Goal: Task Accomplishment & Management: Use online tool/utility

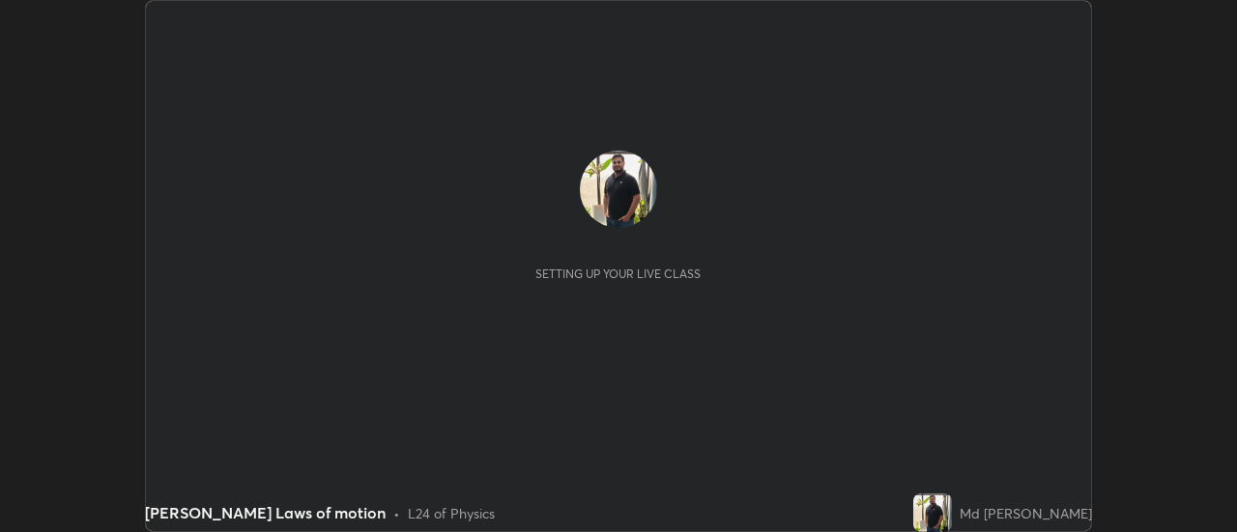
scroll to position [532, 1236]
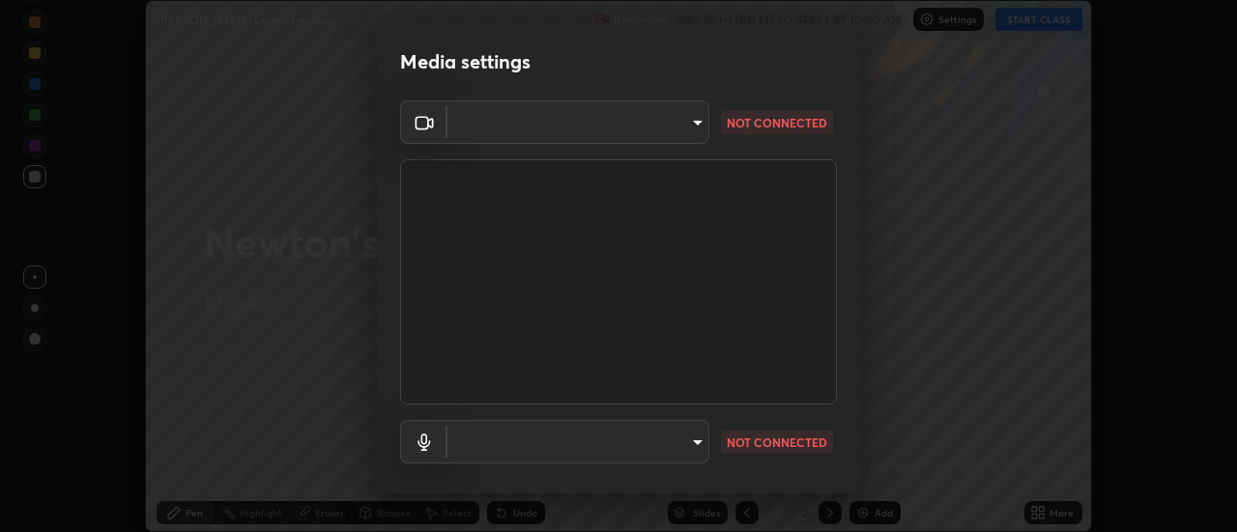
type input "22fd1baf326a4dc2477b81f4db25bcd6a257ae2ff3fe6e8918437301c5c1cc95"
type input "default"
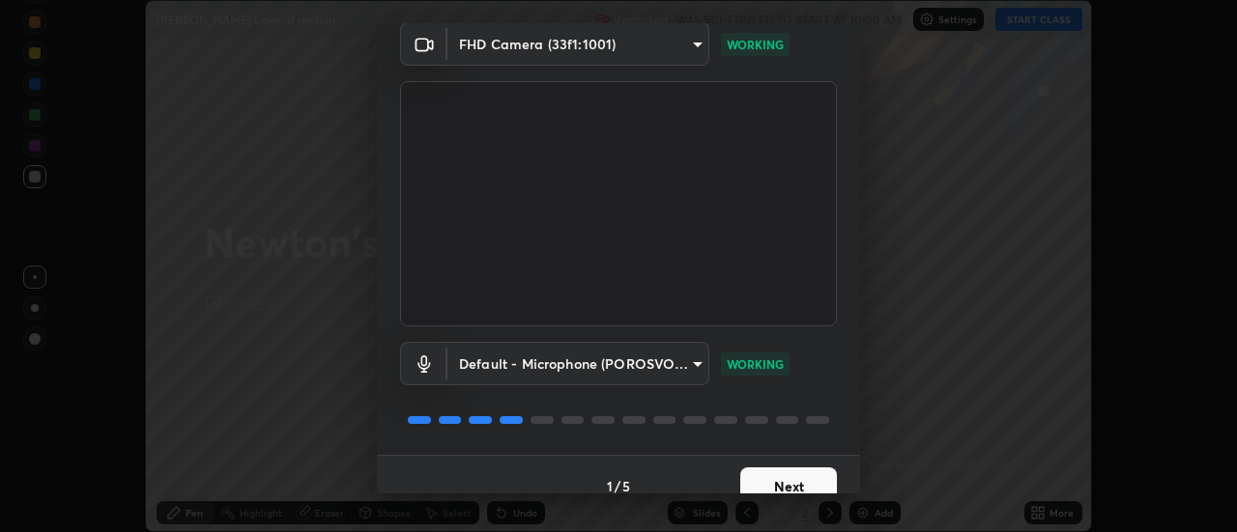
scroll to position [101, 0]
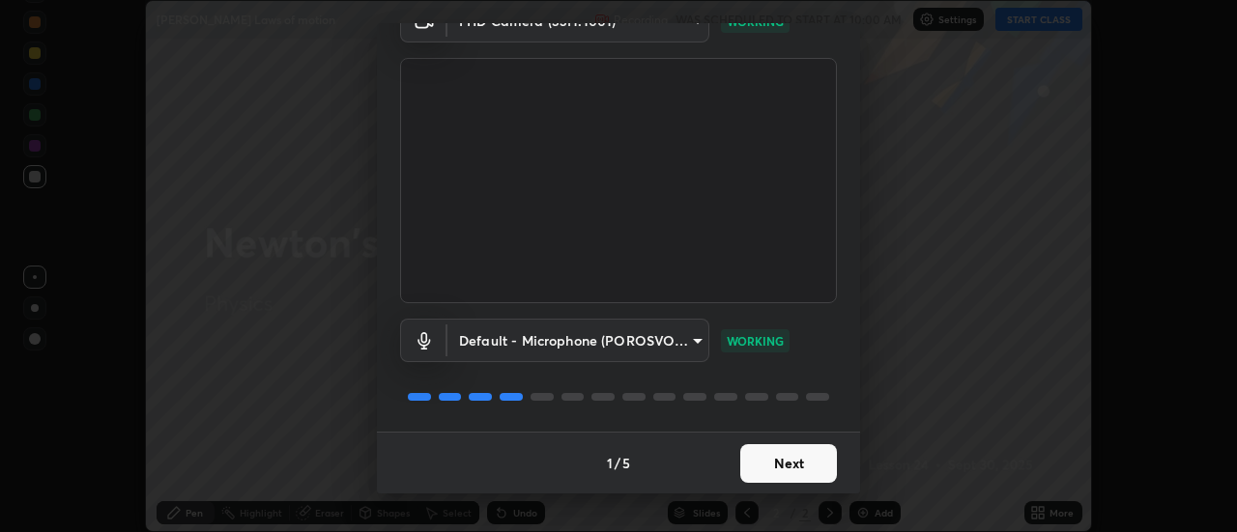
click at [791, 466] on button "Next" at bounding box center [788, 463] width 97 height 39
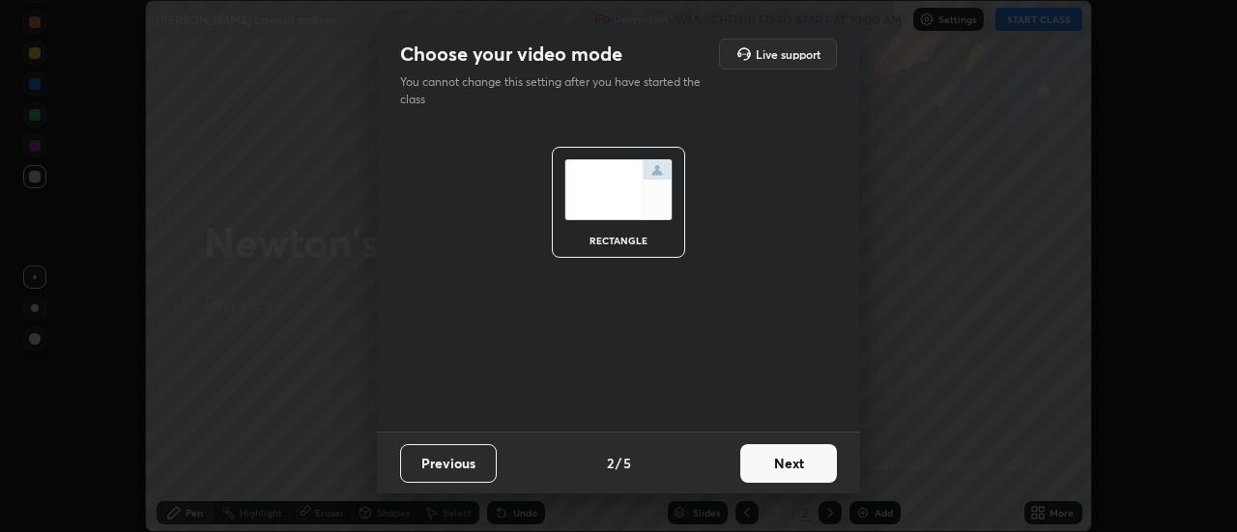
scroll to position [0, 0]
click at [801, 469] on button "Next" at bounding box center [788, 463] width 97 height 39
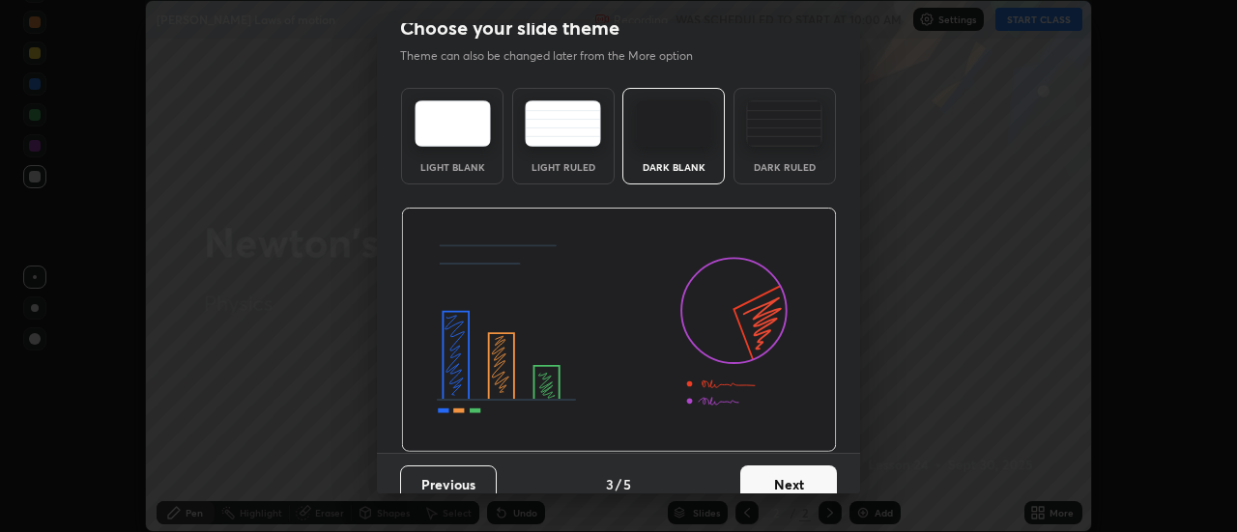
scroll to position [47, 0]
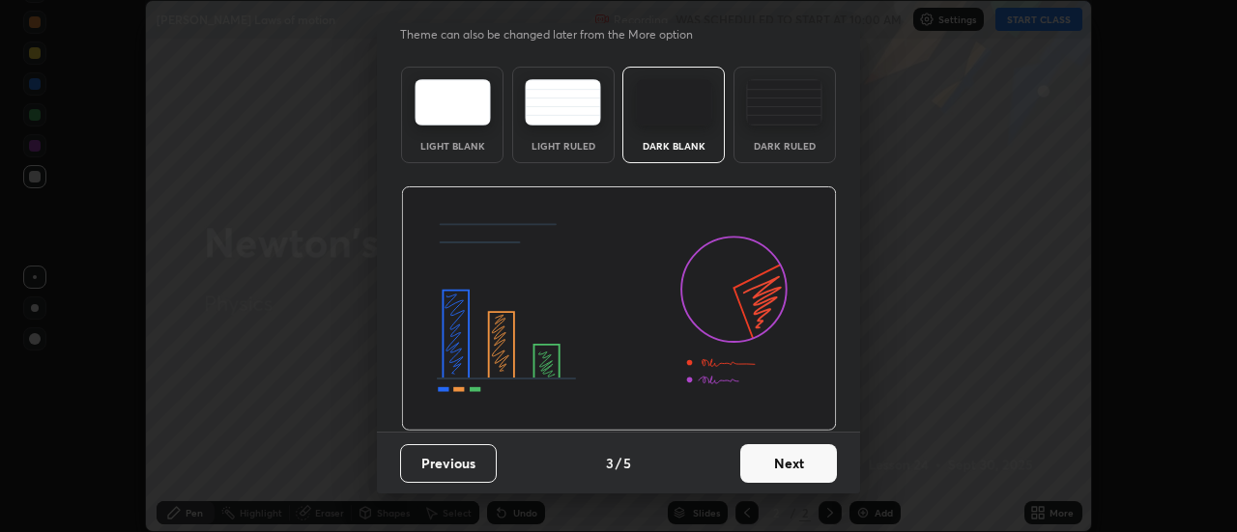
click at [788, 460] on button "Next" at bounding box center [788, 463] width 97 height 39
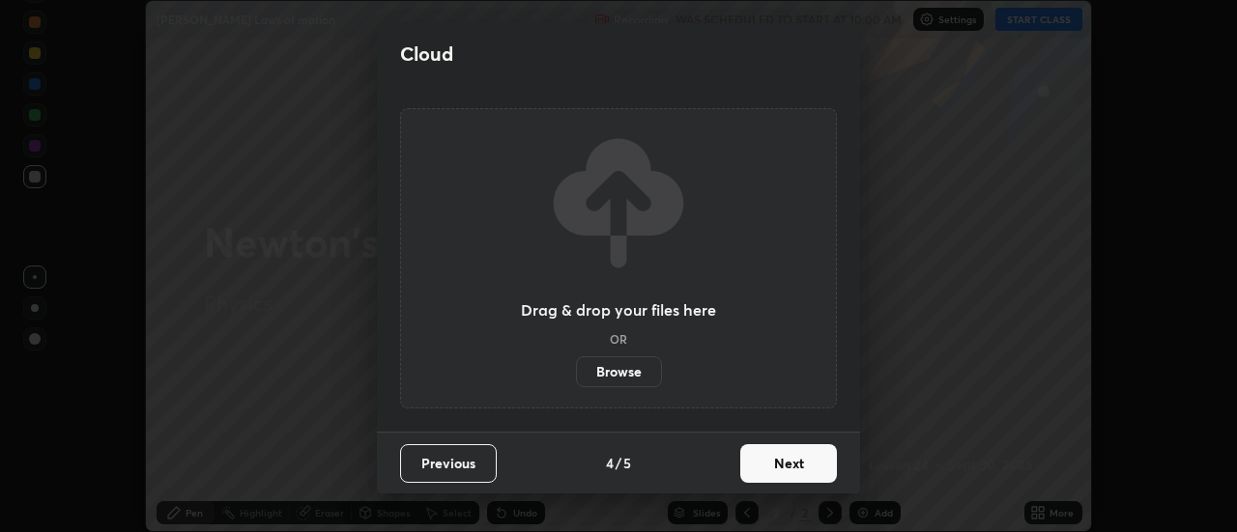
click at [795, 458] on button "Next" at bounding box center [788, 463] width 97 height 39
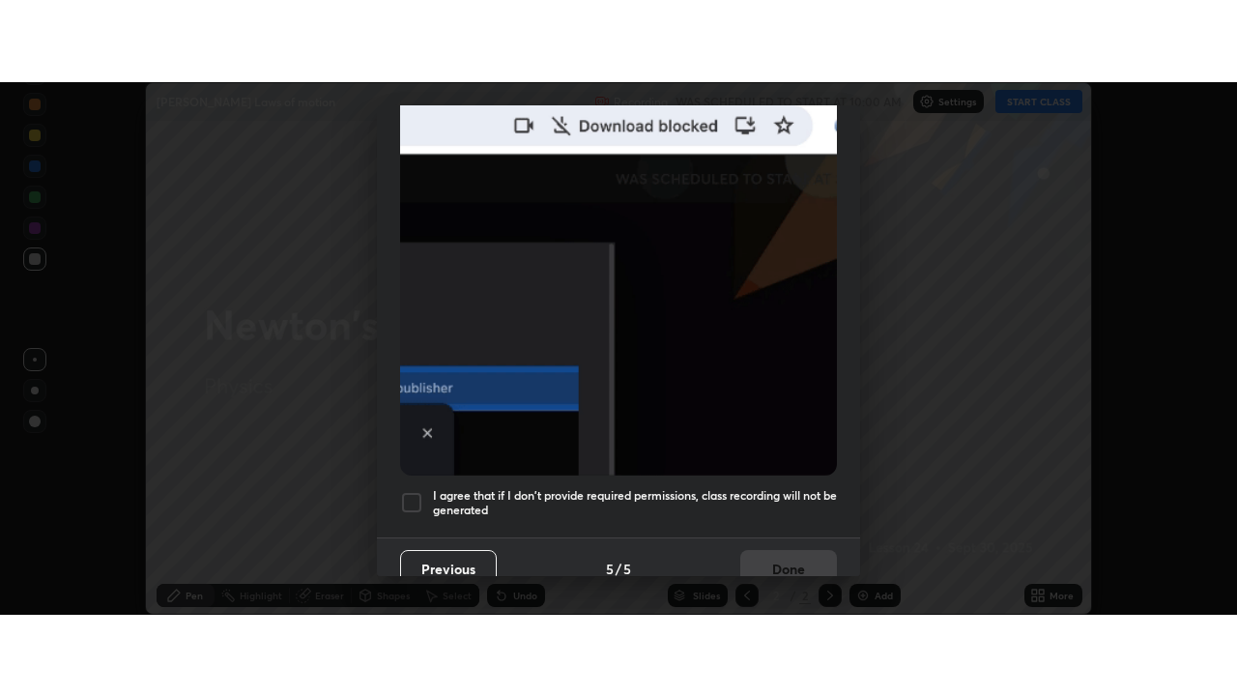
scroll to position [496, 0]
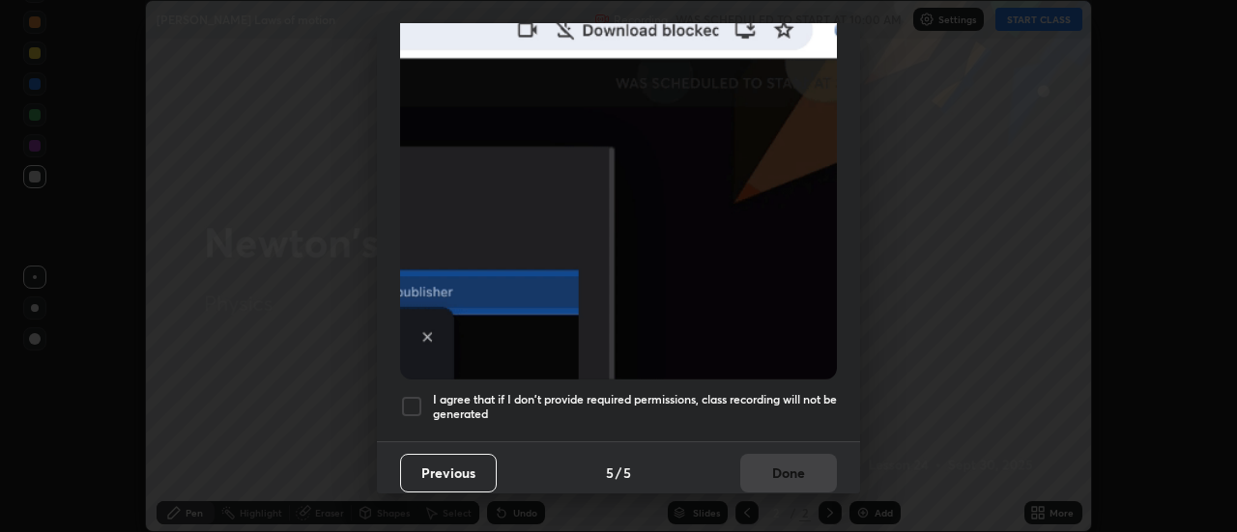
click at [421, 396] on div at bounding box center [411, 406] width 23 height 23
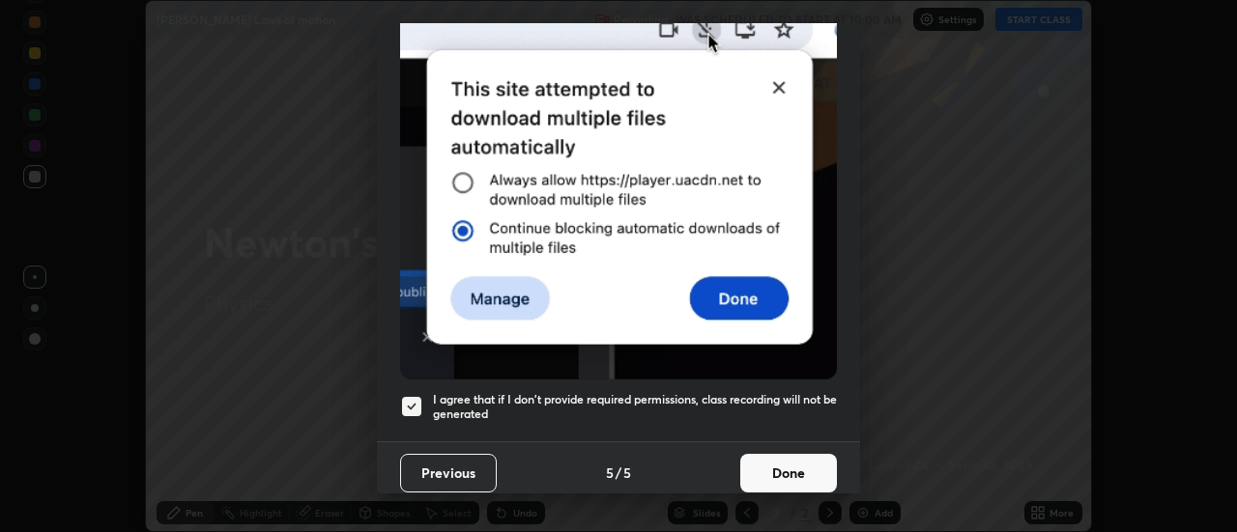
click at [787, 457] on button "Done" at bounding box center [788, 473] width 97 height 39
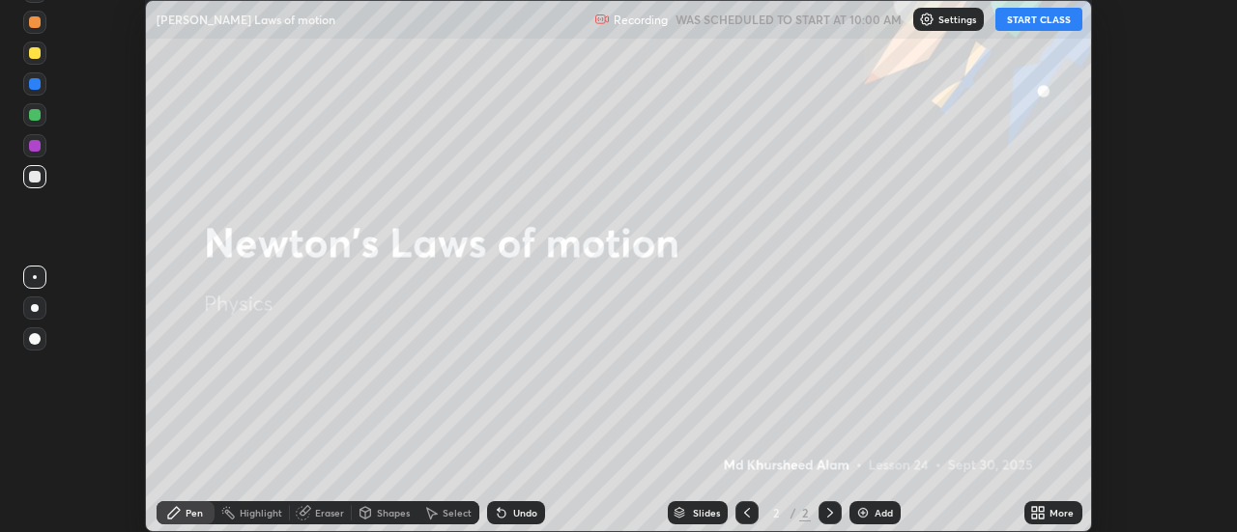
click at [1041, 516] on icon at bounding box center [1042, 516] width 5 height 5
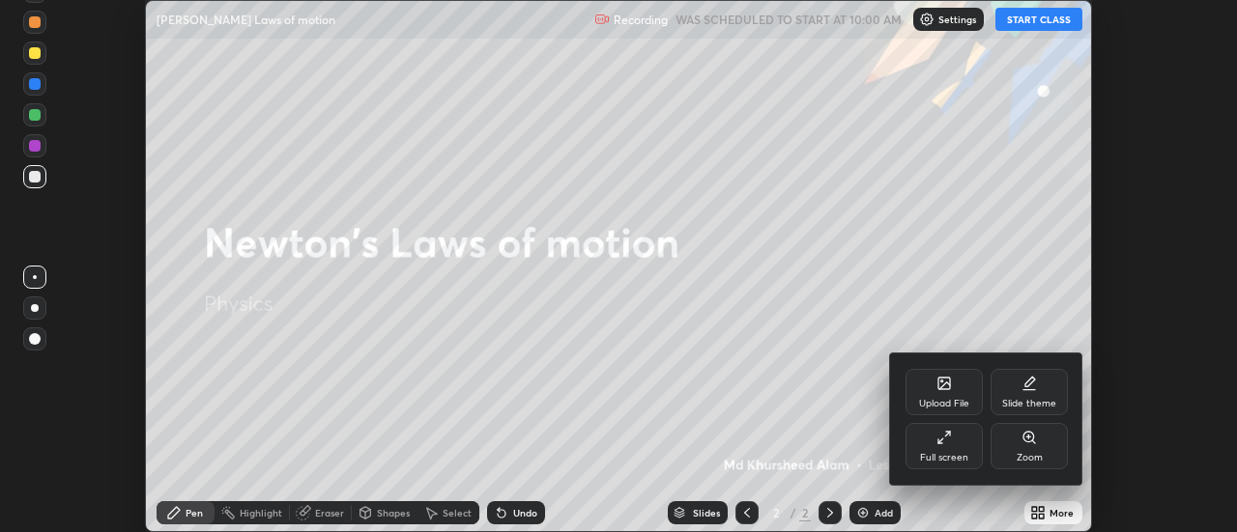
click at [956, 453] on div "Full screen" at bounding box center [944, 458] width 48 height 10
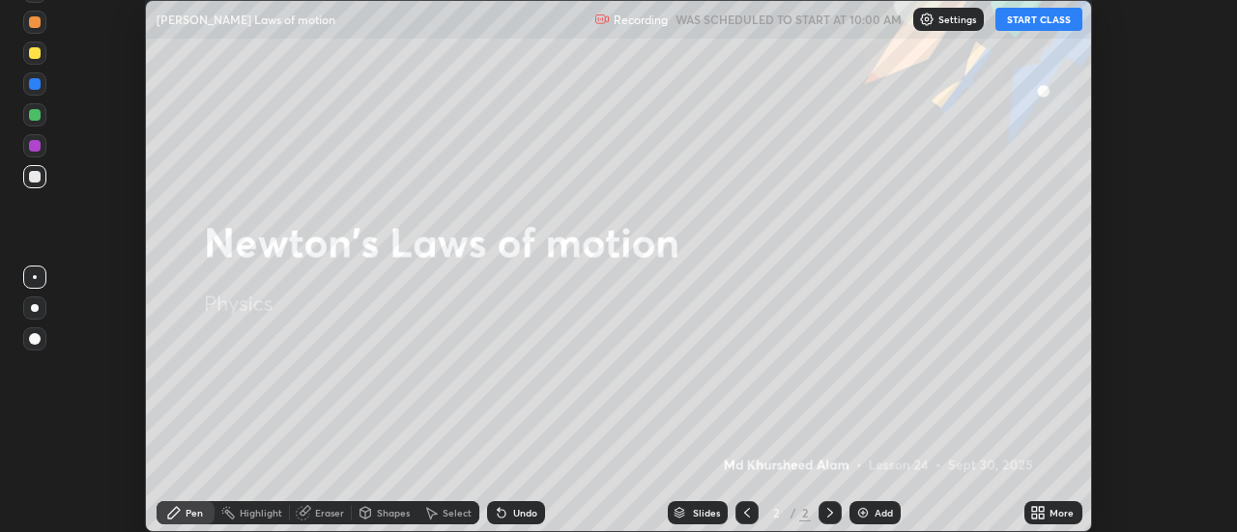
scroll to position [696, 1237]
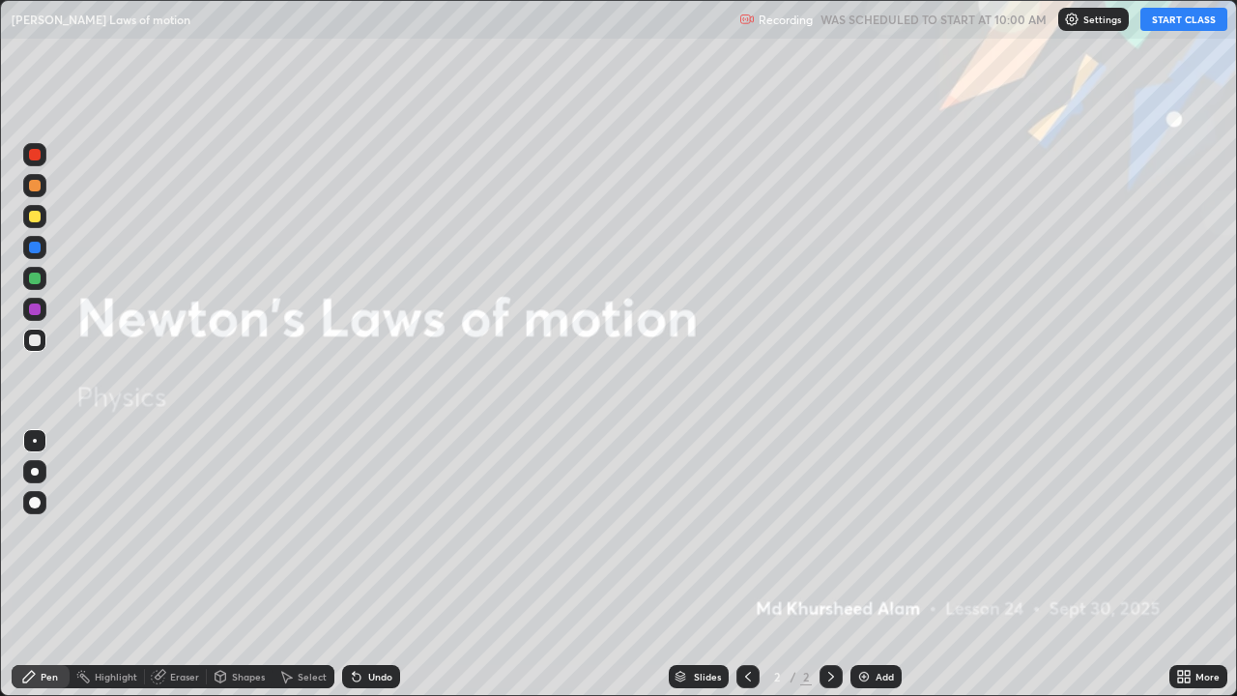
click at [1188, 19] on button "START CLASS" at bounding box center [1183, 19] width 87 height 23
click at [364, 531] on div "Undo" at bounding box center [371, 676] width 58 height 23
click at [368, 531] on div "Undo" at bounding box center [380, 676] width 24 height 10
click at [364, 531] on div "Undo" at bounding box center [371, 676] width 58 height 23
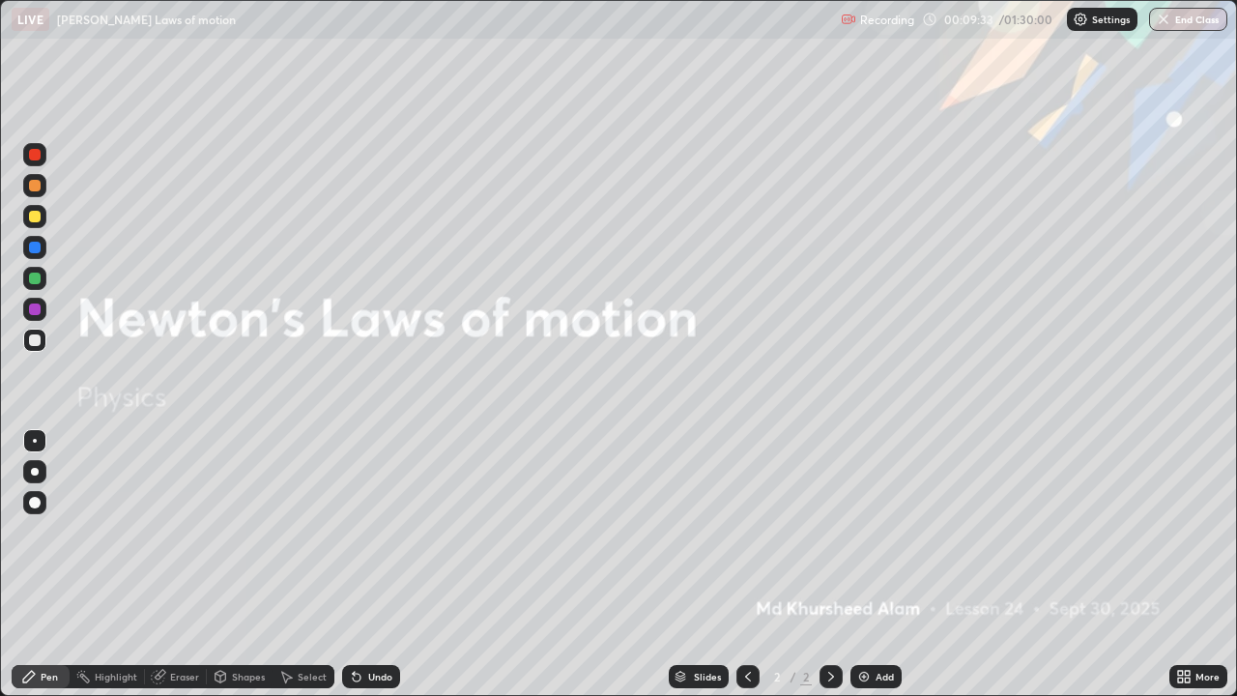
click at [368, 531] on div "Undo" at bounding box center [380, 676] width 24 height 10
click at [363, 531] on div "Undo" at bounding box center [371, 676] width 58 height 23
click at [364, 531] on div "Undo" at bounding box center [371, 676] width 58 height 23
click at [363, 531] on div "Undo" at bounding box center [371, 676] width 58 height 23
click at [368, 531] on div "Undo" at bounding box center [380, 676] width 24 height 10
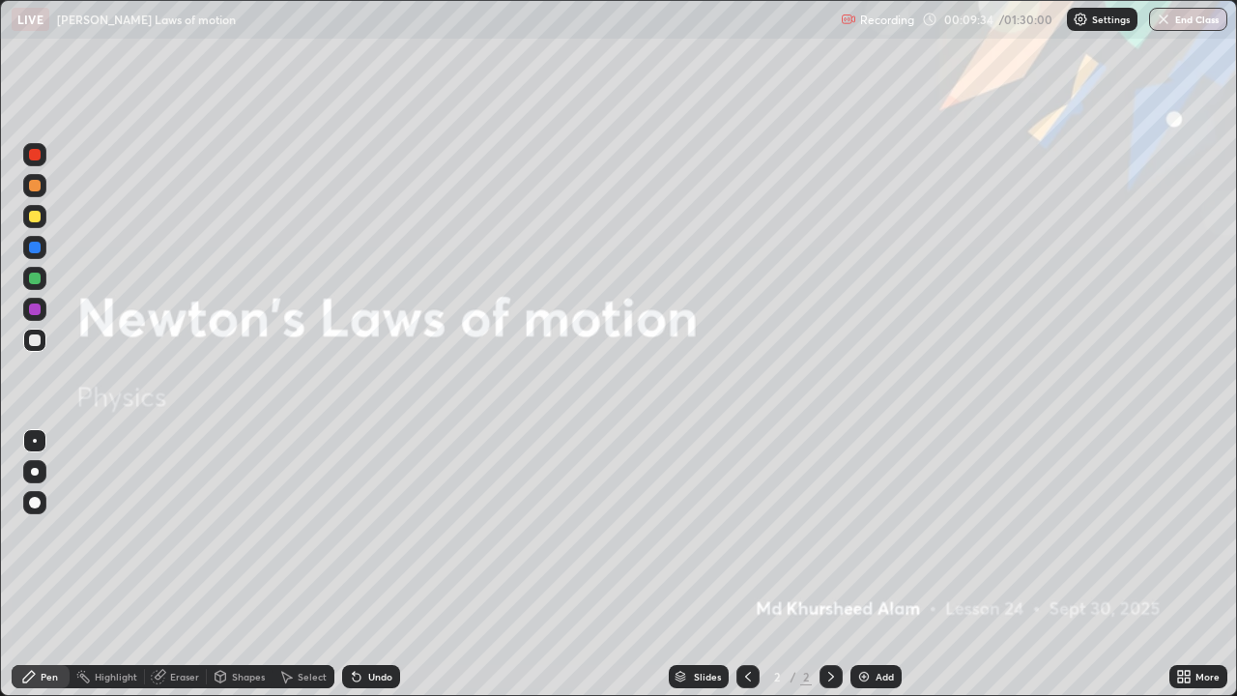
click at [368, 531] on div "Undo" at bounding box center [380, 676] width 24 height 10
click at [363, 531] on div "Undo" at bounding box center [371, 676] width 58 height 23
click at [368, 531] on div "Undo" at bounding box center [380, 676] width 24 height 10
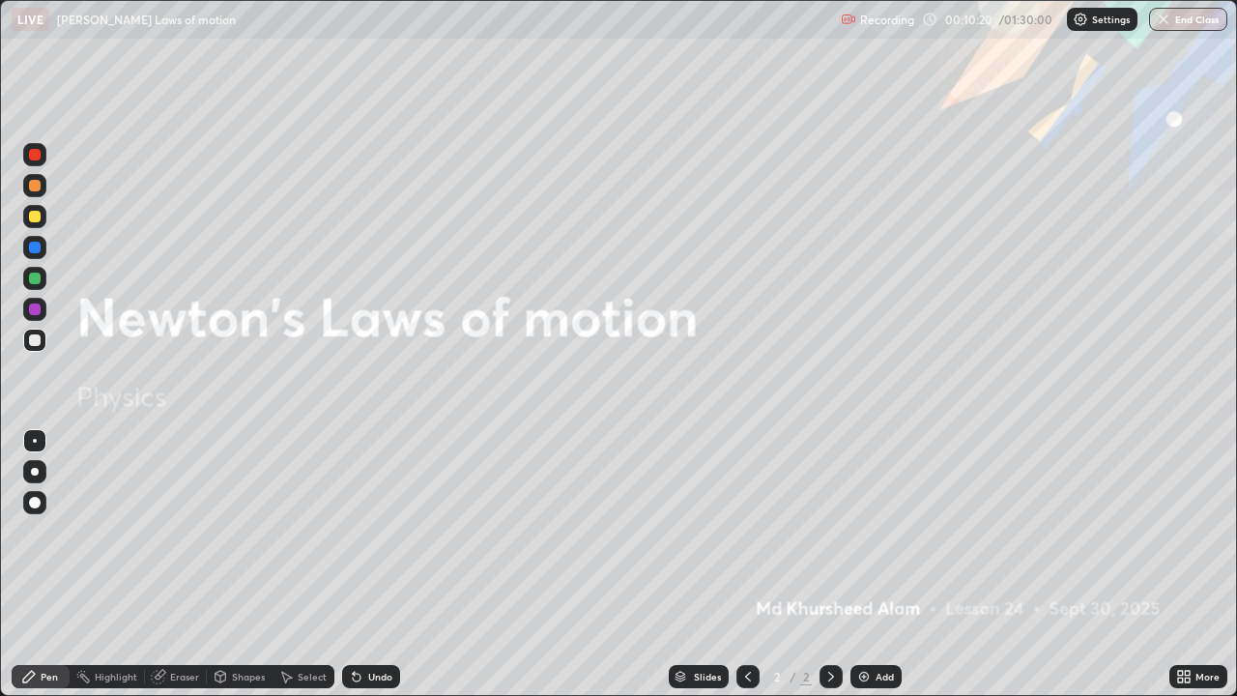
click at [360, 531] on icon at bounding box center [356, 676] width 15 height 15
click at [868, 531] on img at bounding box center [863, 676] width 15 height 15
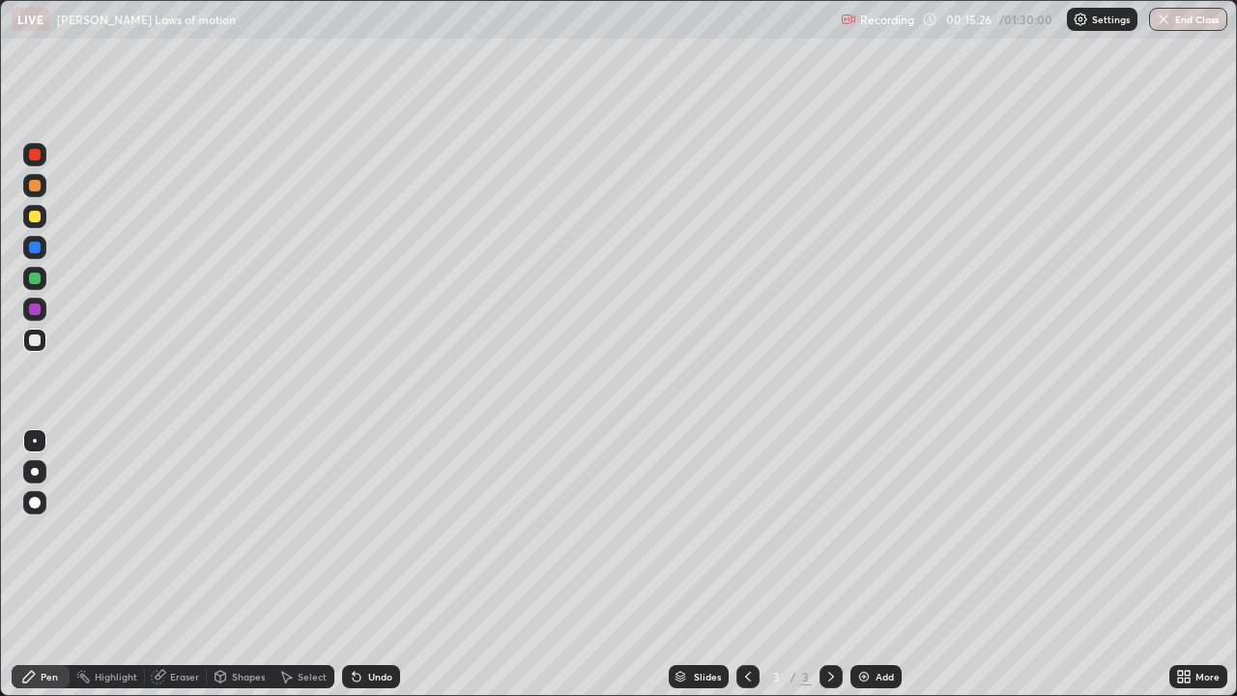
click at [170, 531] on div "Eraser" at bounding box center [184, 676] width 29 height 10
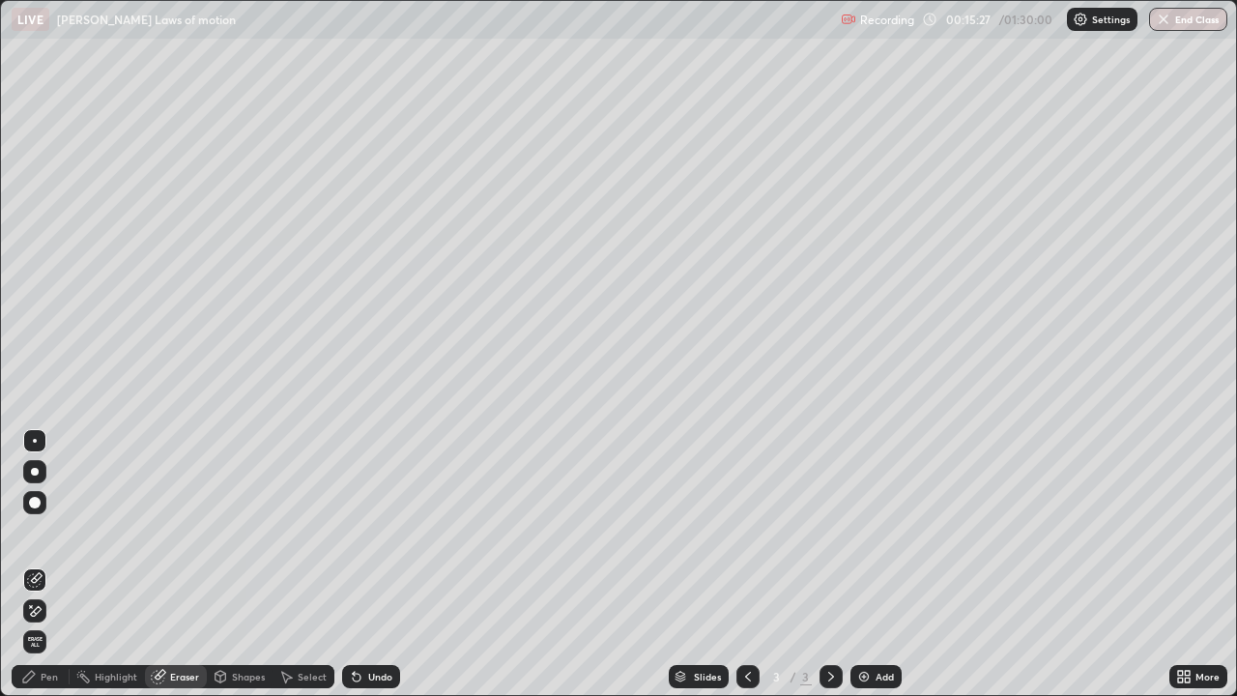
click at [35, 531] on icon at bounding box center [36, 611] width 11 height 10
click at [36, 531] on icon at bounding box center [28, 676] width 15 height 15
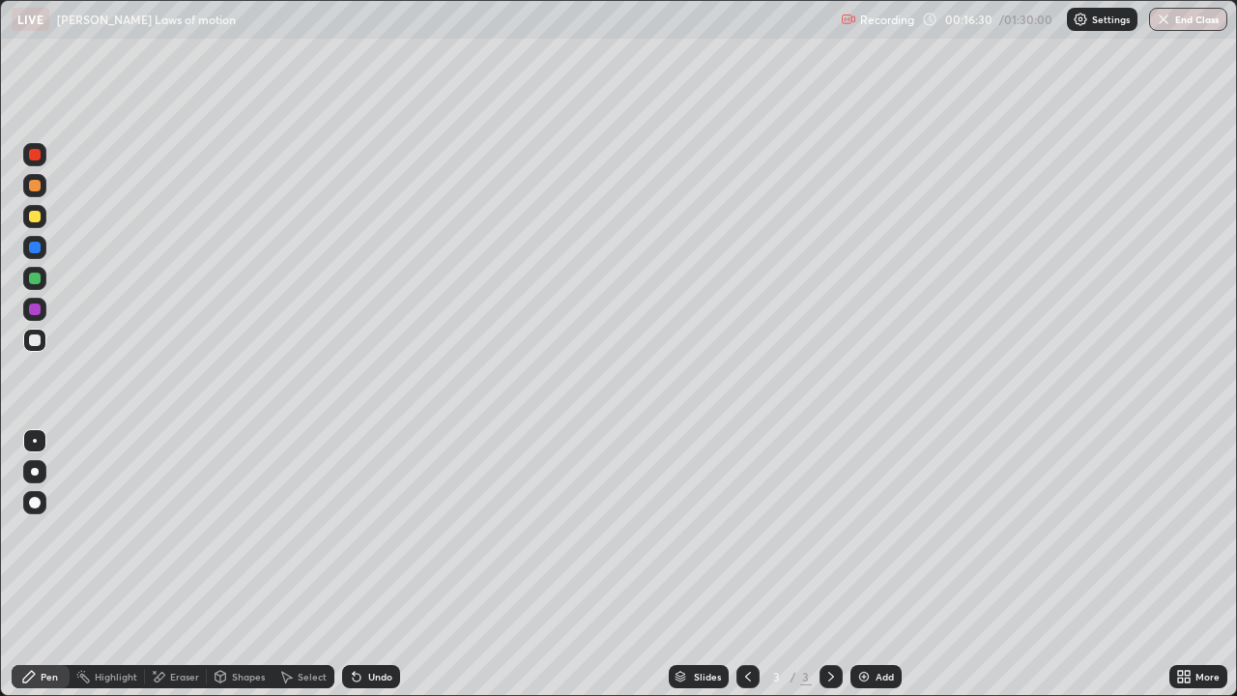
click at [167, 531] on div "Eraser" at bounding box center [176, 676] width 62 height 23
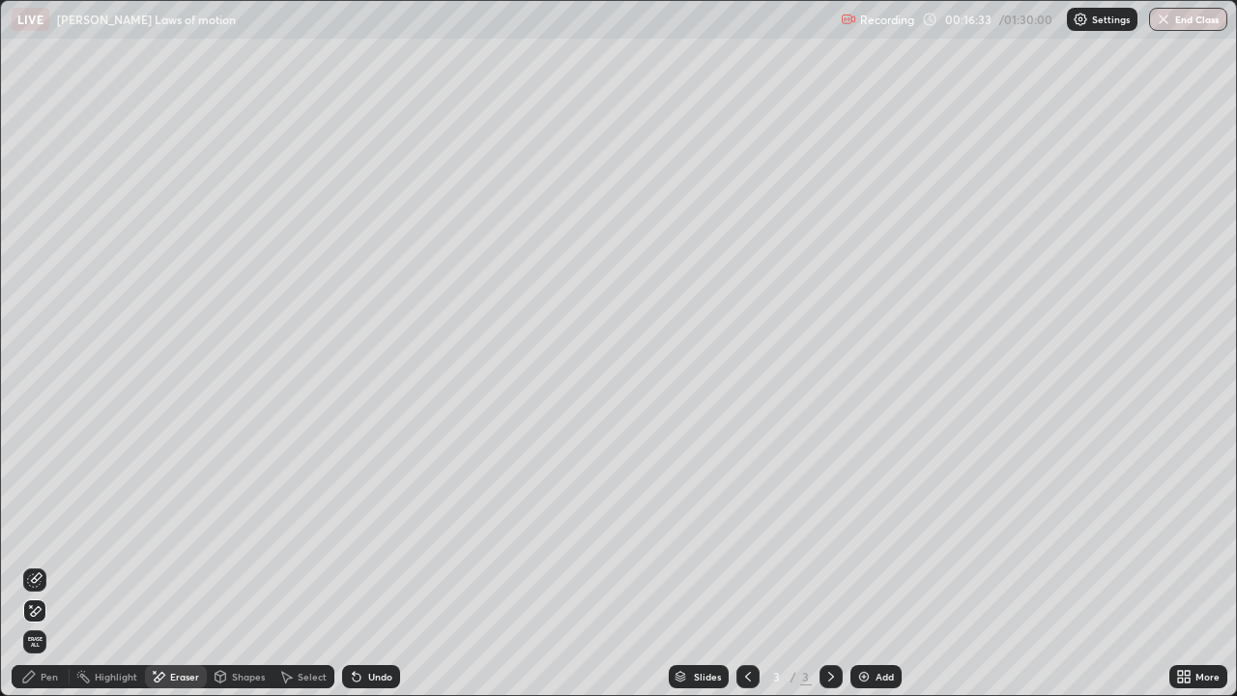
click at [36, 531] on icon at bounding box center [36, 578] width 11 height 10
click at [36, 531] on icon at bounding box center [28, 676] width 15 height 15
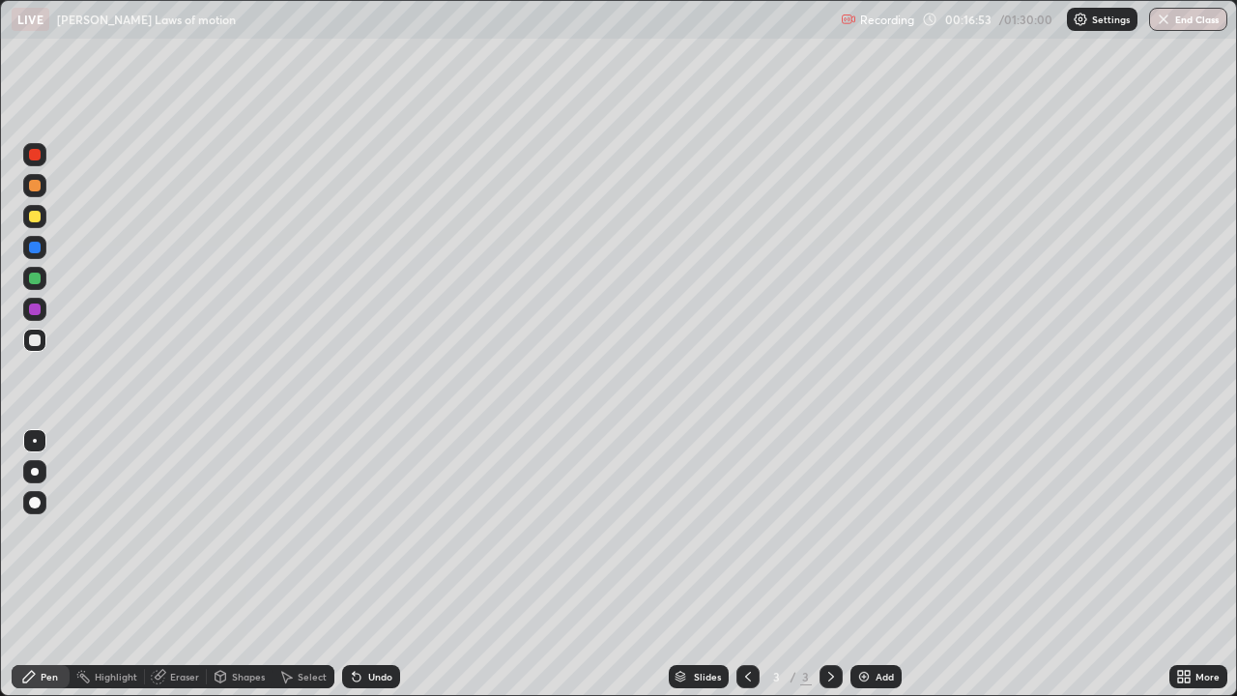
click at [743, 531] on icon at bounding box center [747, 676] width 15 height 15
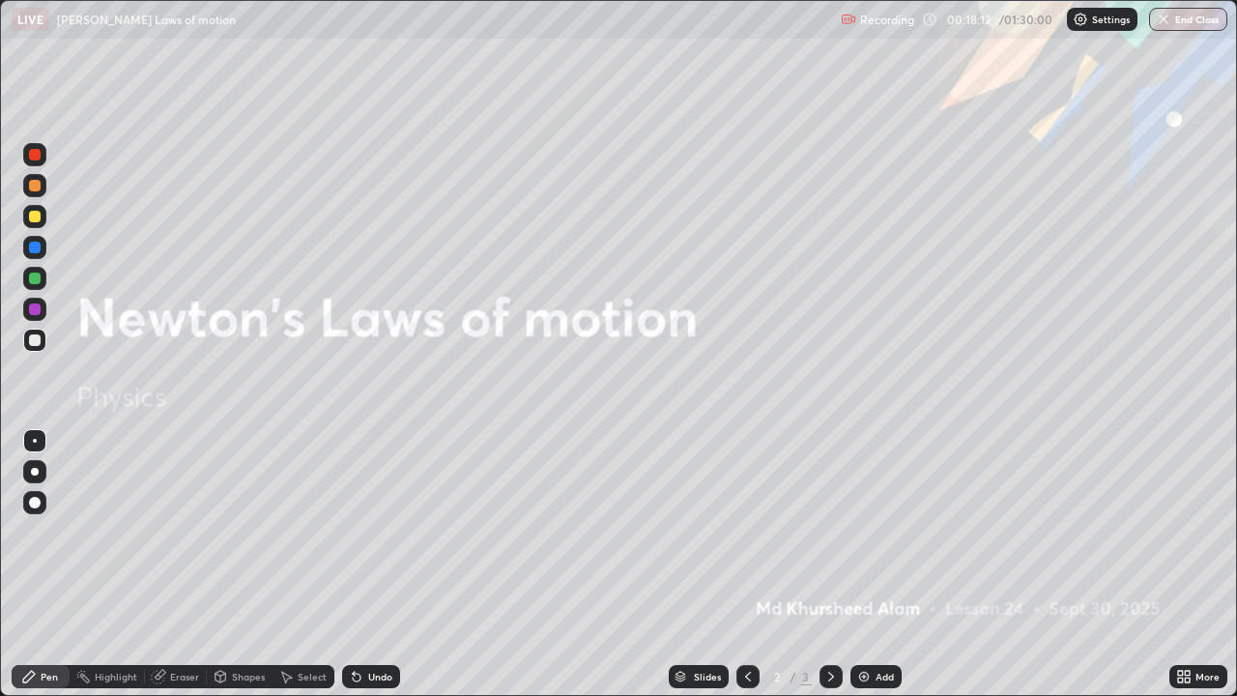
click at [114, 531] on div "Highlight" at bounding box center [116, 676] width 43 height 10
click at [167, 531] on div "Eraser" at bounding box center [176, 676] width 62 height 23
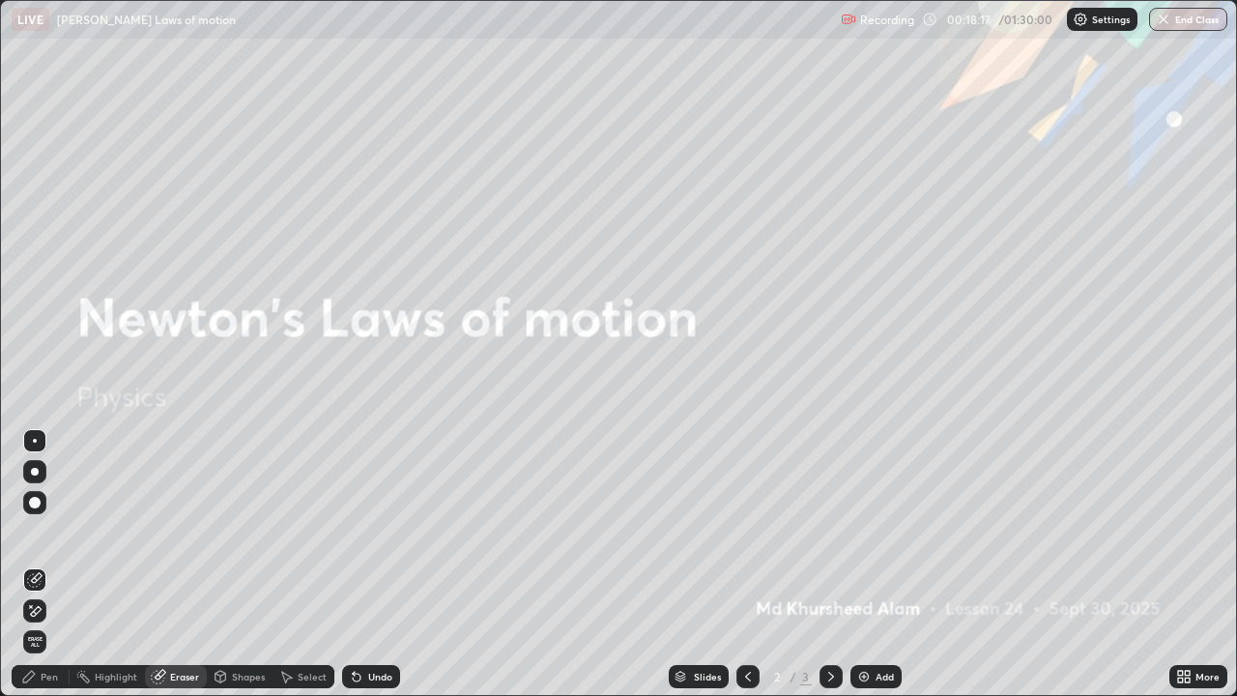
click at [26, 531] on icon at bounding box center [29, 676] width 12 height 12
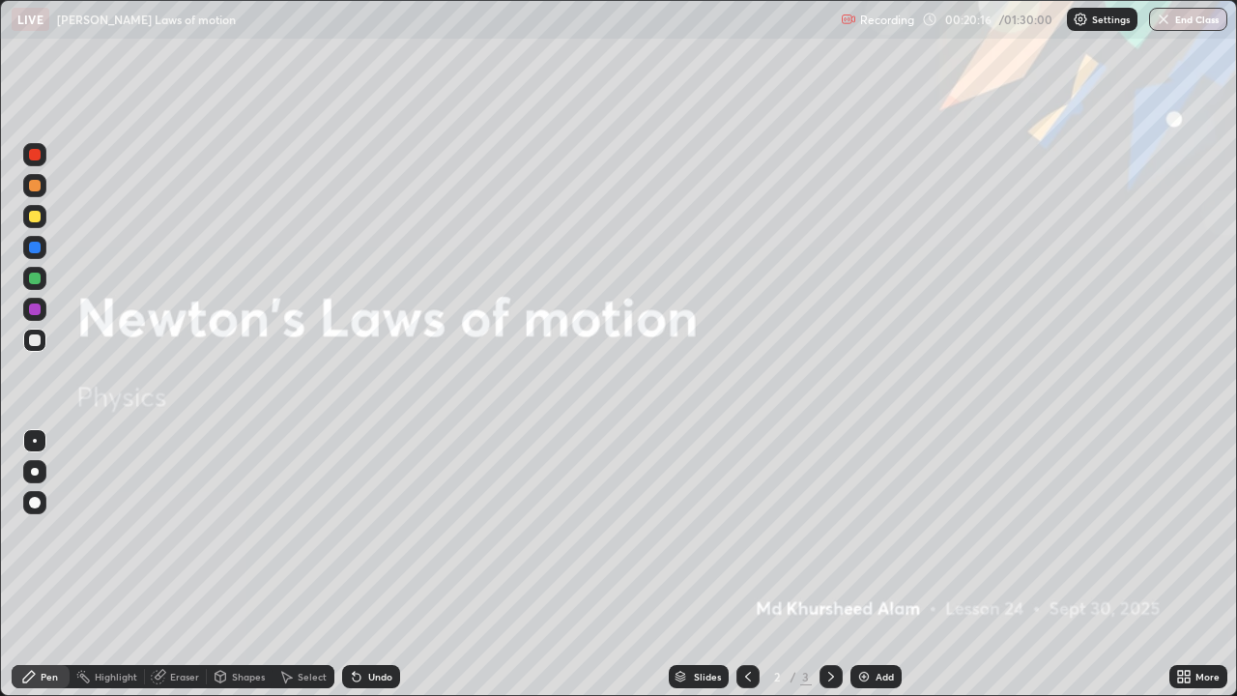
click at [820, 531] on div at bounding box center [830, 676] width 23 height 23
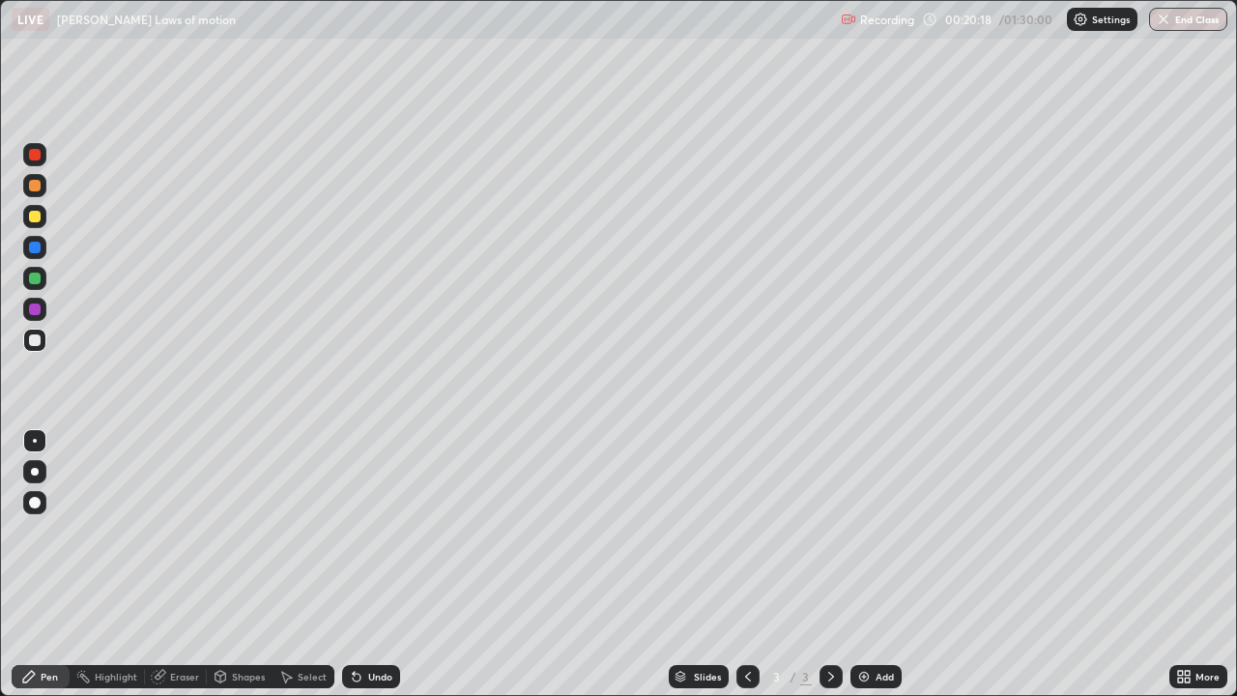
click at [866, 531] on img at bounding box center [863, 676] width 15 height 15
click at [868, 531] on img at bounding box center [863, 676] width 15 height 15
click at [378, 531] on div "Undo" at bounding box center [371, 676] width 58 height 23
click at [372, 531] on div "Undo" at bounding box center [371, 676] width 58 height 23
click at [371, 531] on div "Undo" at bounding box center [380, 676] width 24 height 10
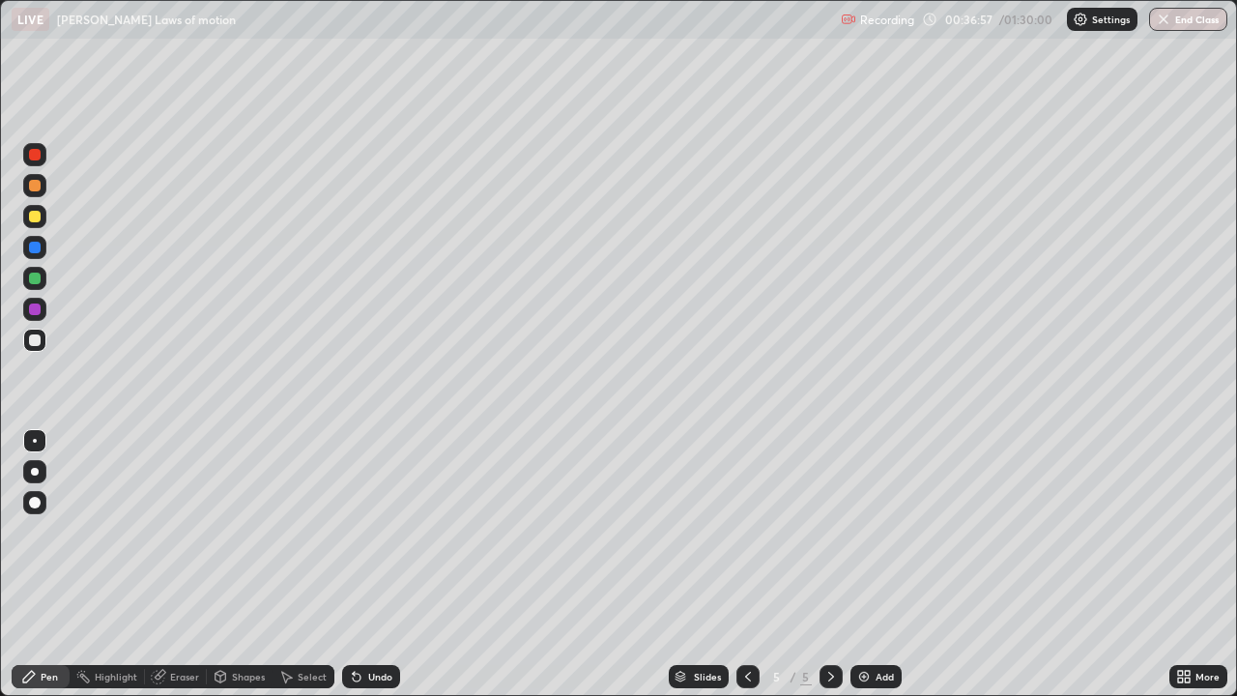
click at [870, 531] on div "Add" at bounding box center [875, 676] width 51 height 23
click at [746, 531] on icon at bounding box center [747, 676] width 15 height 15
click at [819, 531] on div at bounding box center [830, 676] width 23 height 23
click at [851, 531] on div "Add" at bounding box center [875, 676] width 51 height 23
click at [164, 531] on icon at bounding box center [158, 676] width 15 height 15
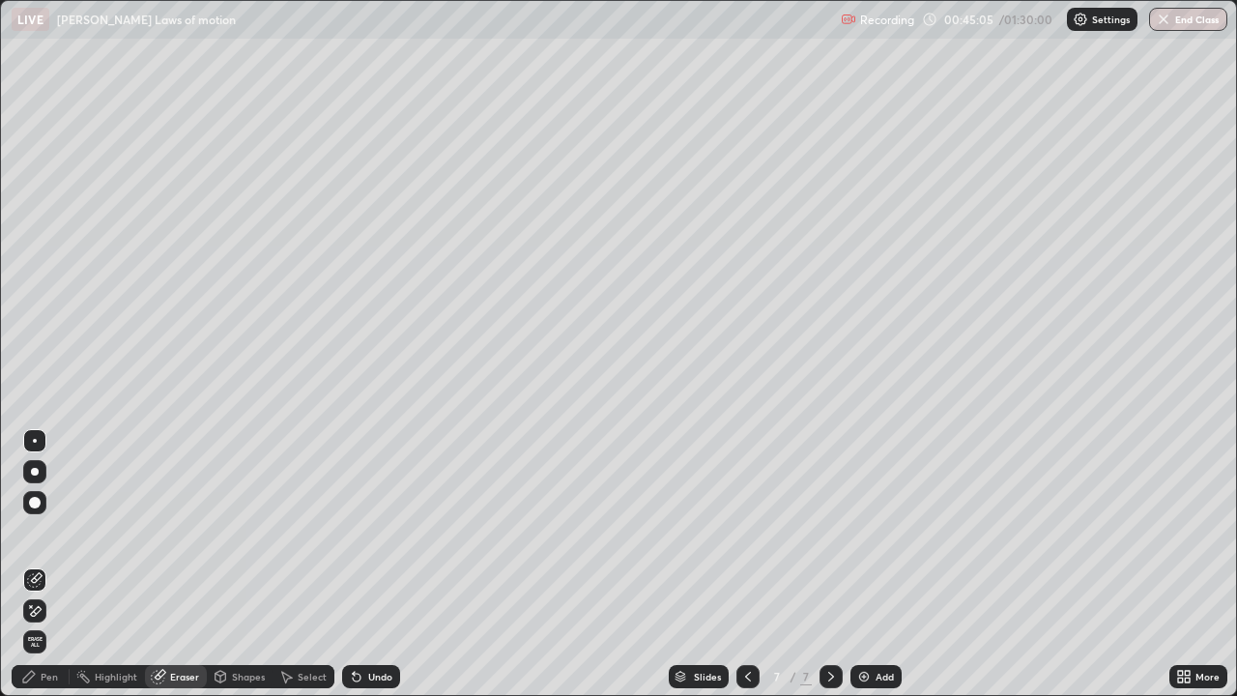
click at [31, 531] on icon at bounding box center [31, 606] width 2 height 2
click at [37, 531] on div "Pen" at bounding box center [41, 676] width 58 height 23
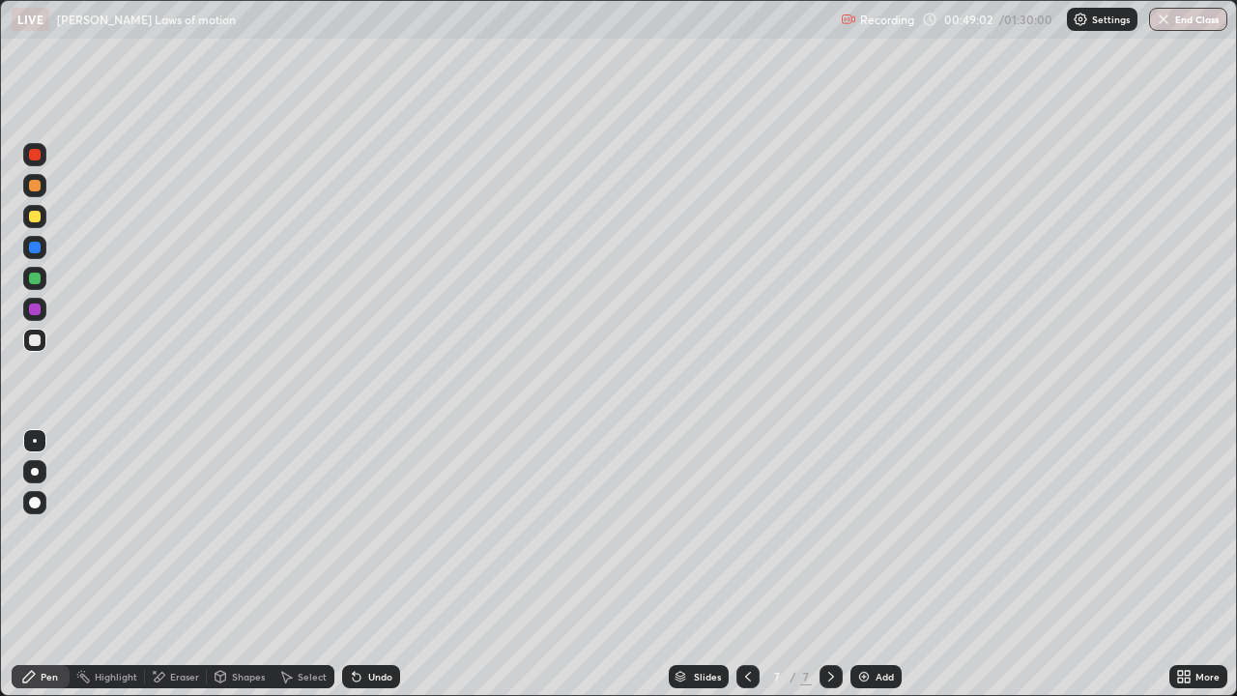
click at [869, 531] on img at bounding box center [863, 676] width 15 height 15
click at [31, 278] on div at bounding box center [35, 278] width 12 height 12
click at [872, 531] on div "Add" at bounding box center [875, 676] width 51 height 23
click at [171, 531] on div "Eraser" at bounding box center [184, 676] width 29 height 10
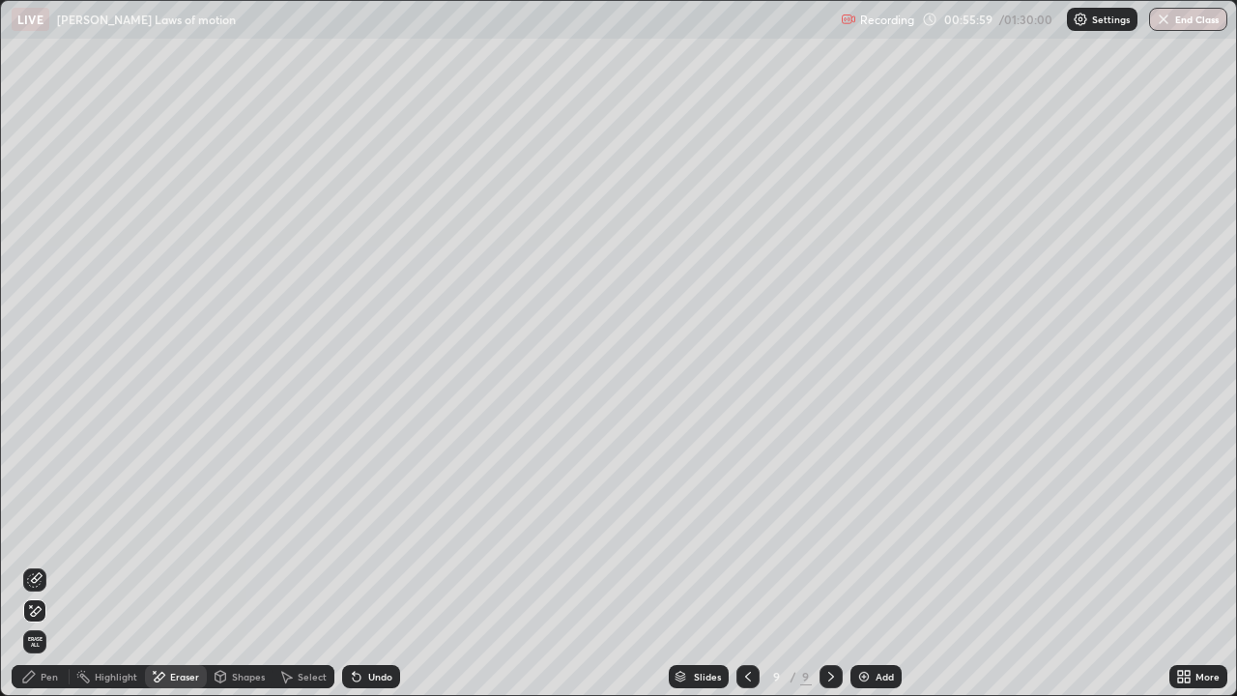
click at [40, 531] on div "Pen" at bounding box center [41, 676] width 58 height 23
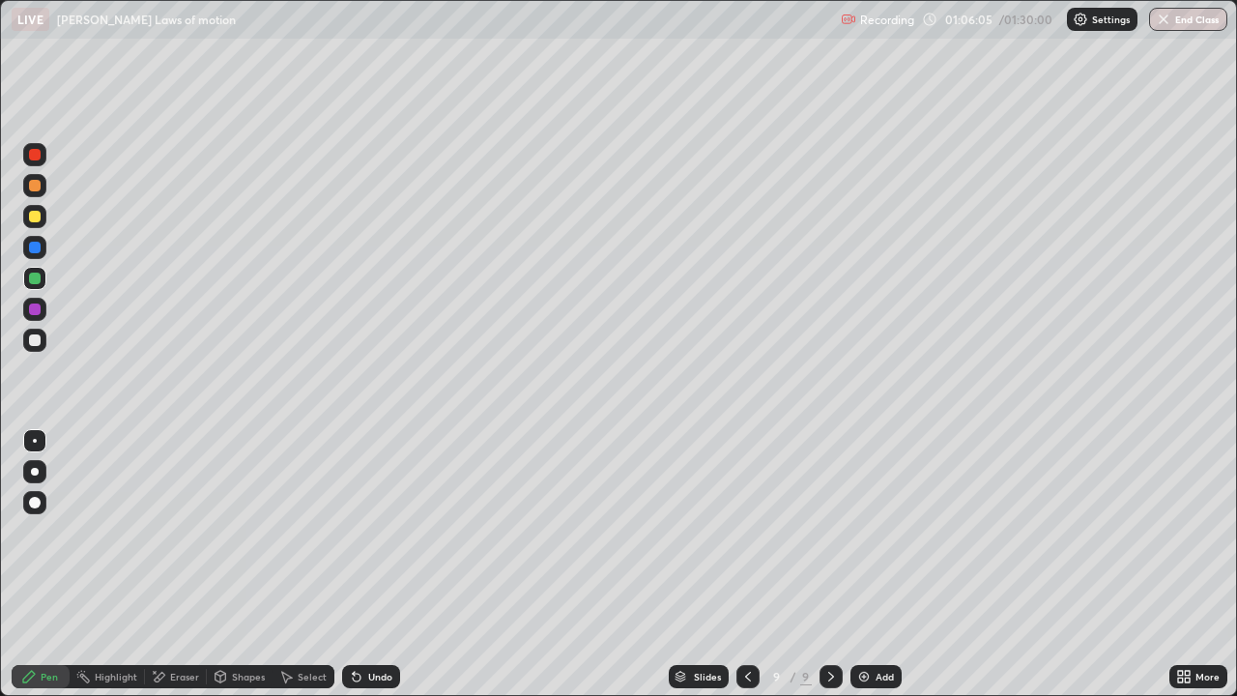
click at [865, 531] on img at bounding box center [863, 676] width 15 height 15
click at [358, 531] on icon at bounding box center [356, 676] width 15 height 15
click at [370, 531] on div "Undo" at bounding box center [380, 676] width 24 height 10
click at [372, 531] on div "Undo" at bounding box center [380, 676] width 24 height 10
click at [369, 531] on div "Undo" at bounding box center [380, 676] width 24 height 10
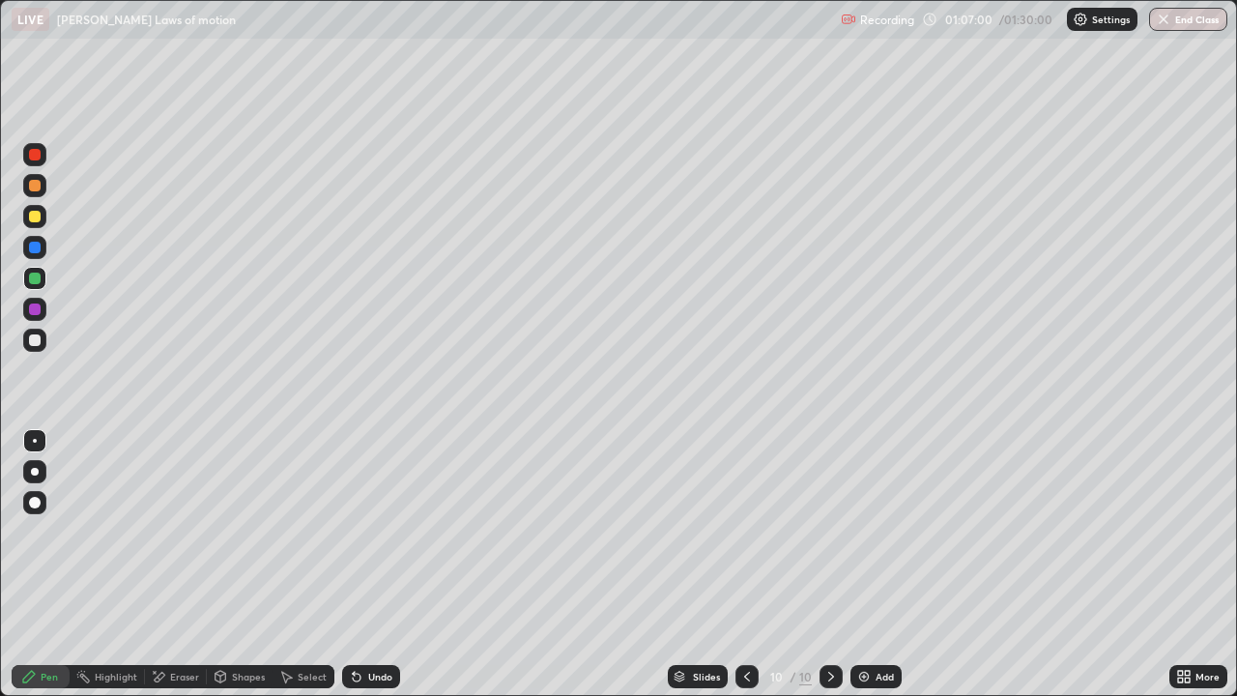
click at [366, 531] on div "Undo" at bounding box center [371, 676] width 58 height 23
click at [364, 531] on div "Undo" at bounding box center [371, 676] width 58 height 23
click at [367, 531] on div "Undo" at bounding box center [371, 676] width 58 height 23
click at [360, 531] on icon at bounding box center [356, 676] width 15 height 15
click at [370, 531] on div "Undo" at bounding box center [380, 676] width 24 height 10
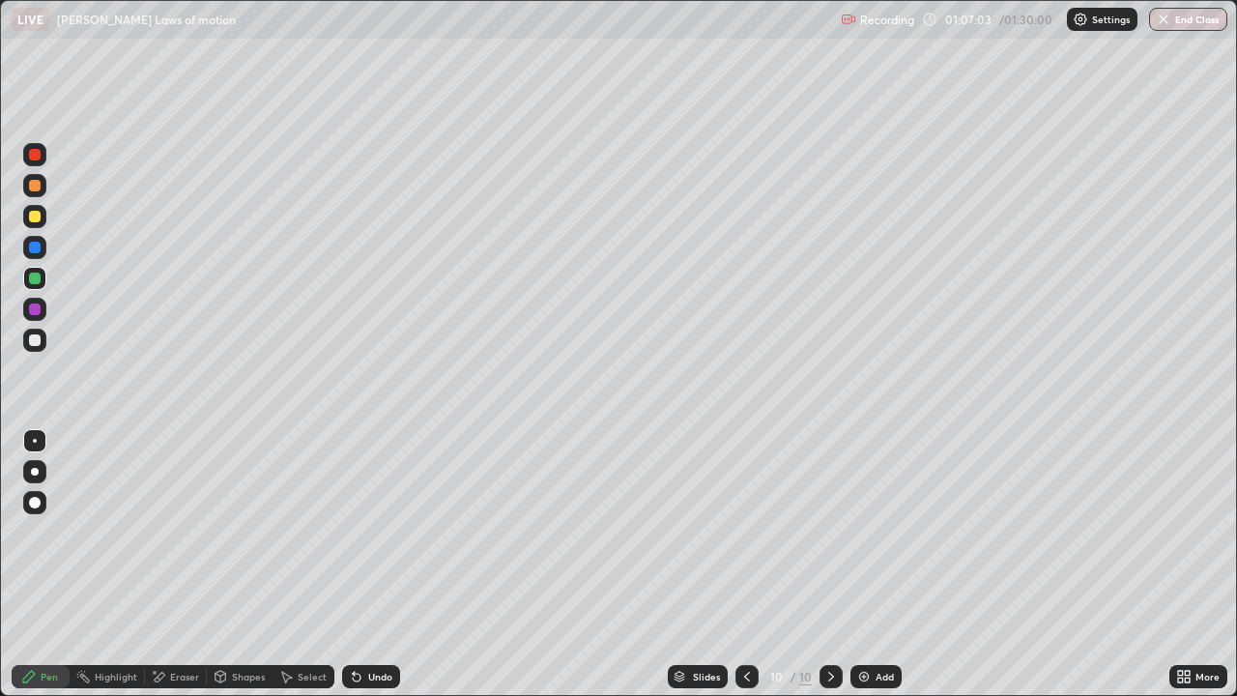
click at [373, 531] on div "Undo" at bounding box center [380, 676] width 24 height 10
click at [170, 531] on div "Eraser" at bounding box center [184, 676] width 29 height 10
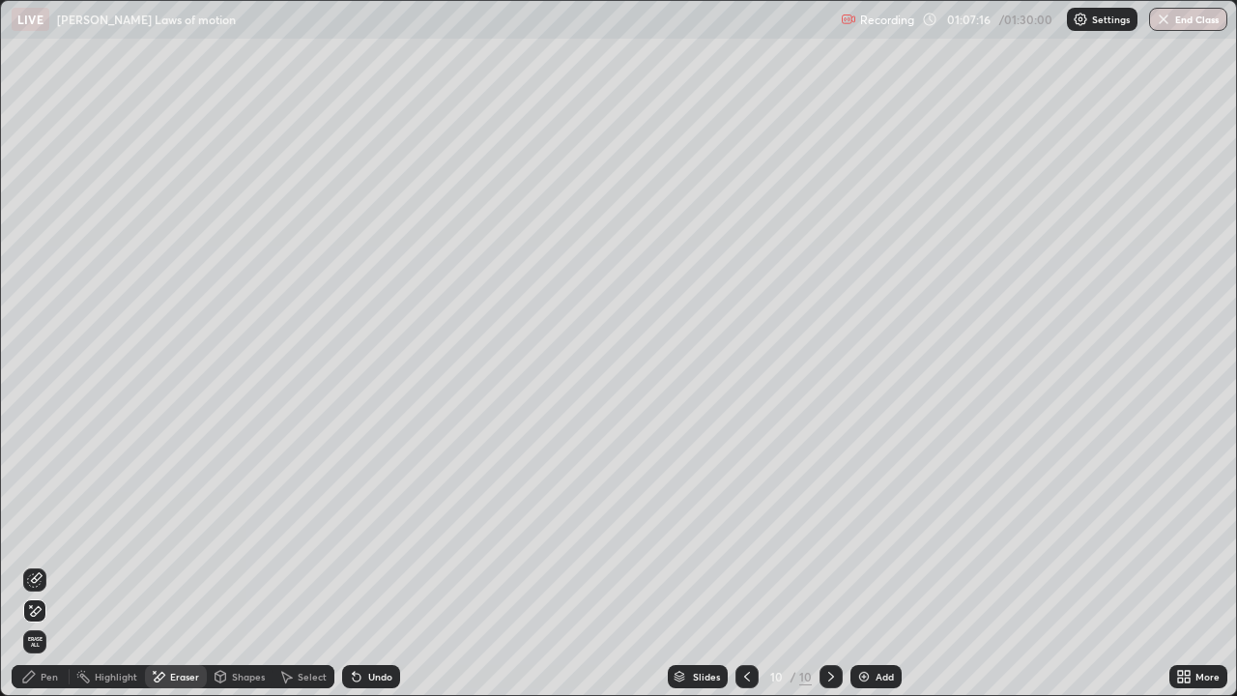
click at [33, 531] on div "Pen" at bounding box center [41, 676] width 58 height 23
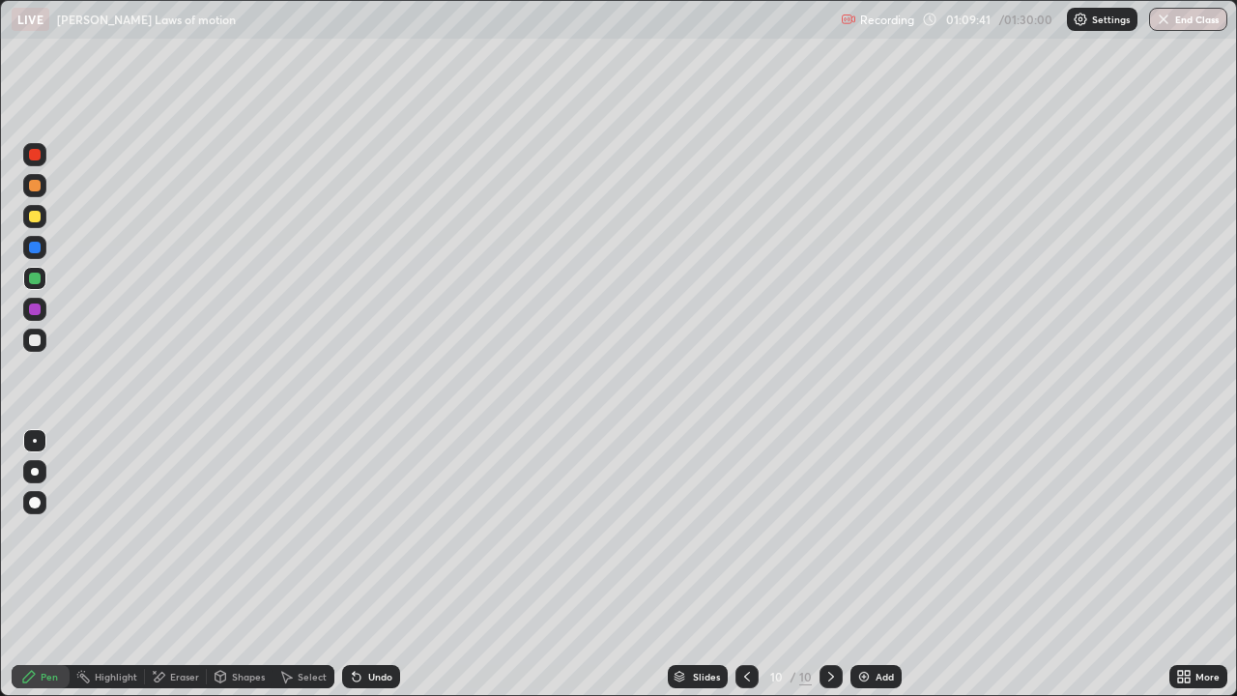
click at [869, 531] on div "Add" at bounding box center [875, 676] width 51 height 23
click at [1190, 18] on button "End Class" at bounding box center [1188, 19] width 78 height 23
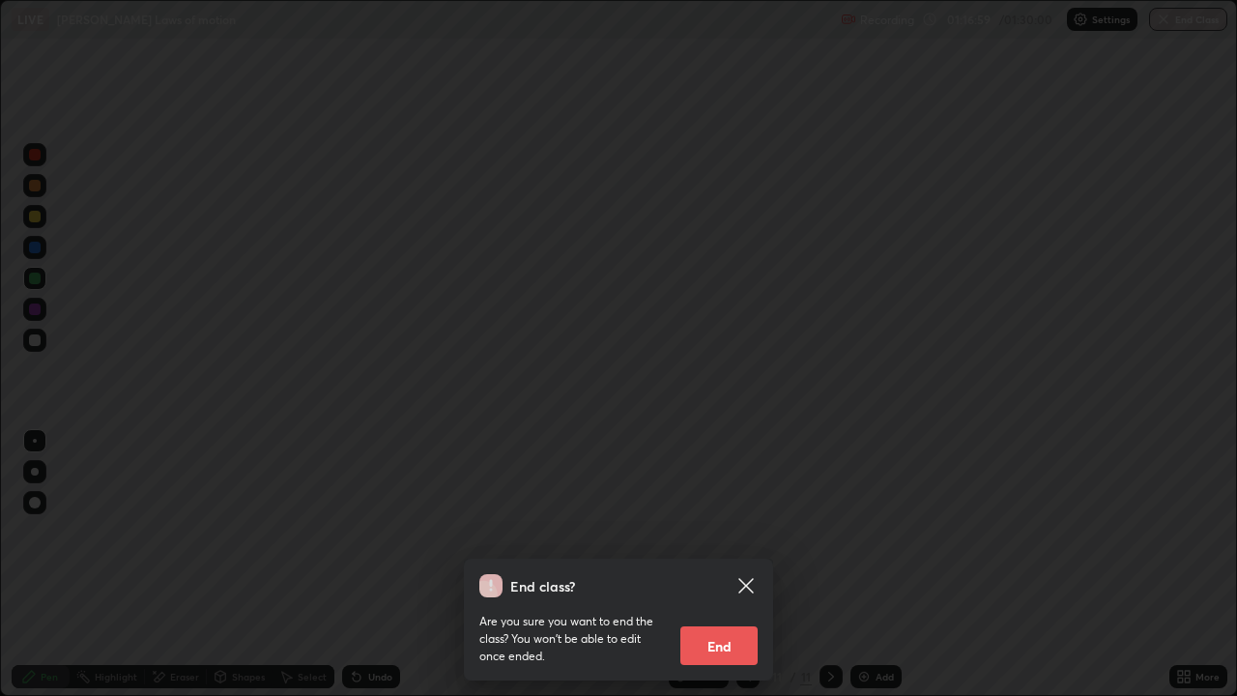
click at [723, 531] on button "End" at bounding box center [718, 645] width 77 height 39
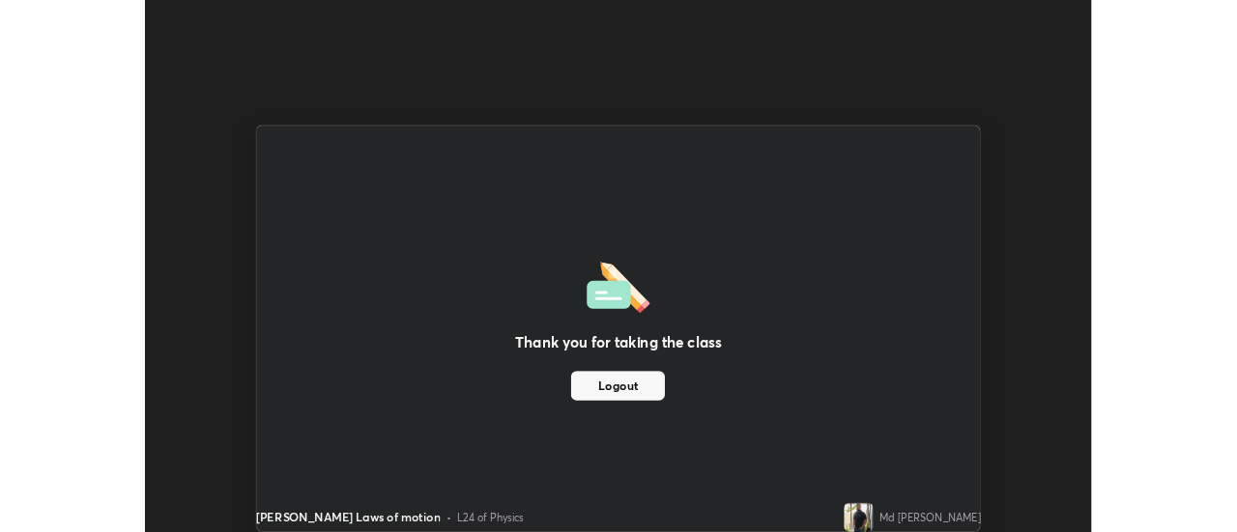
scroll to position [96078, 95374]
